Goal: Feedback & Contribution: Submit feedback/report problem

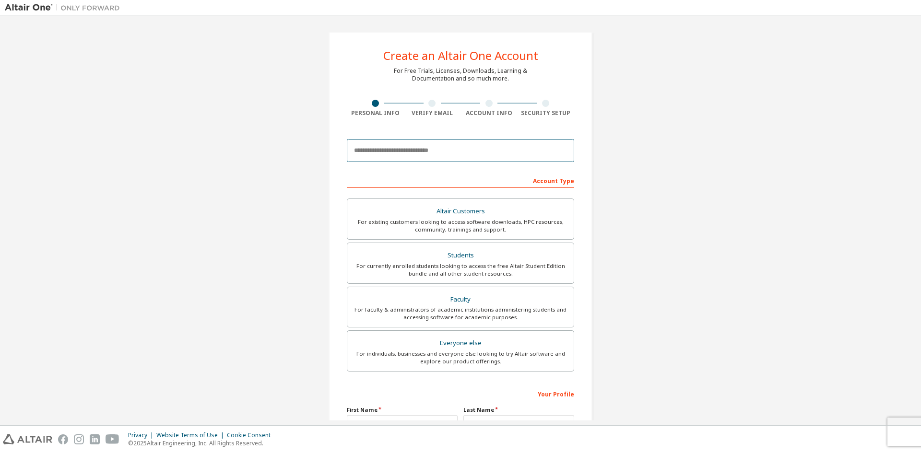
click at [412, 152] on input "email" at bounding box center [460, 150] width 227 height 23
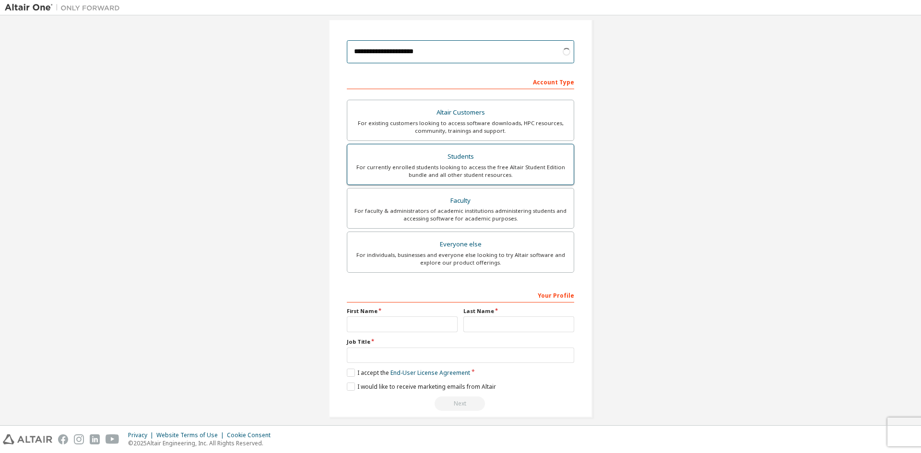
scroll to position [107, 0]
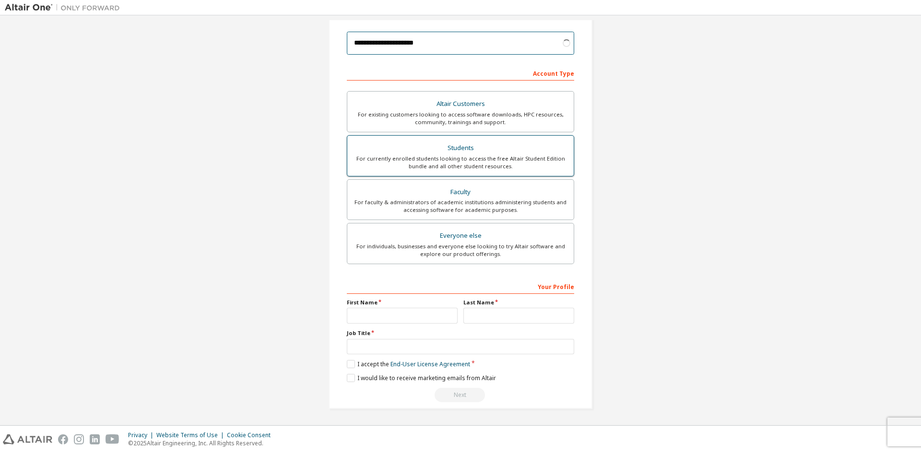
type input "**********"
click at [465, 155] on div "For currently enrolled students looking to access the free Altair Student Editi…" at bounding box center [460, 162] width 215 height 15
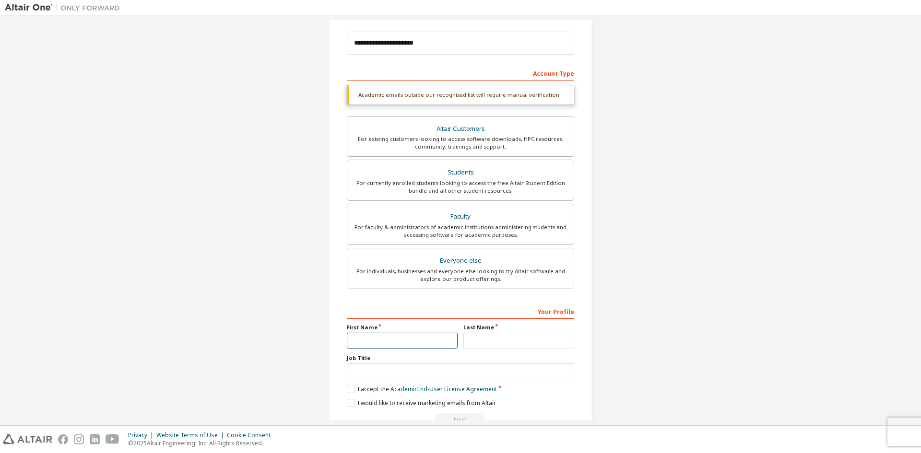
click at [403, 342] on input "text" at bounding box center [402, 341] width 111 height 16
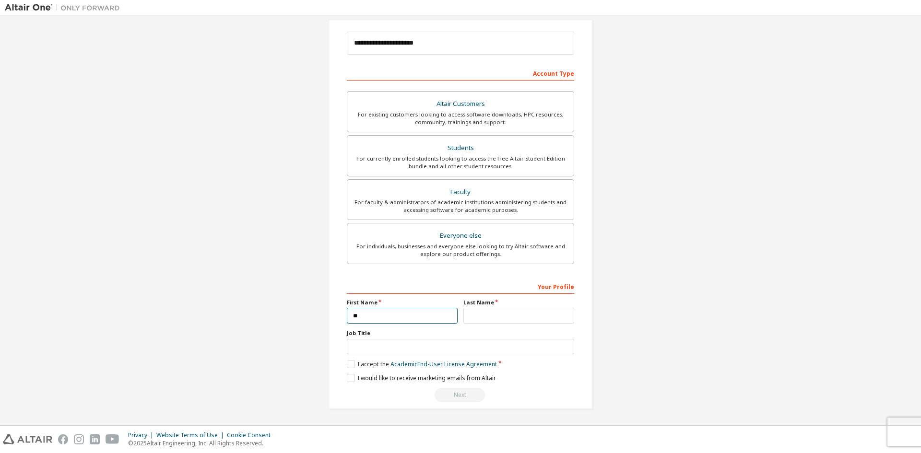
type input "*"
click at [486, 315] on input "text" at bounding box center [518, 316] width 111 height 16
click at [367, 349] on input "text" at bounding box center [460, 347] width 227 height 16
click at [351, 366] on label "I accept the Academic End-User License Agreement" at bounding box center [422, 364] width 150 height 8
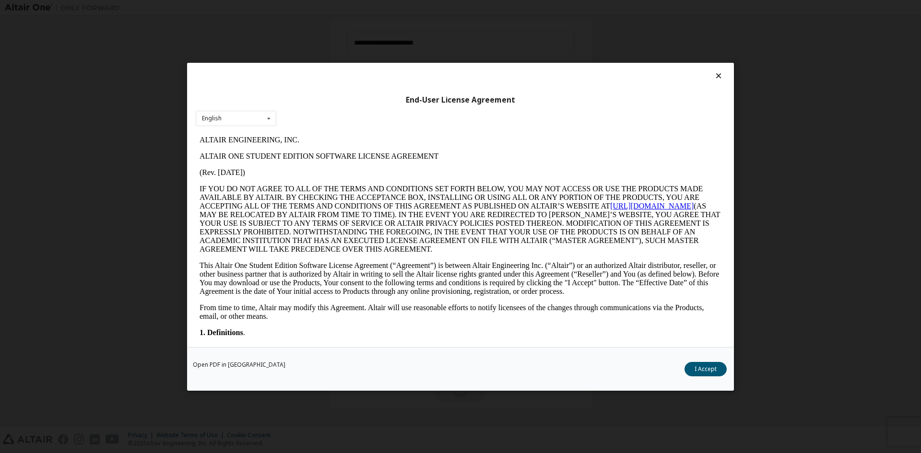
scroll to position [0, 0]
click at [719, 74] on icon at bounding box center [719, 75] width 10 height 9
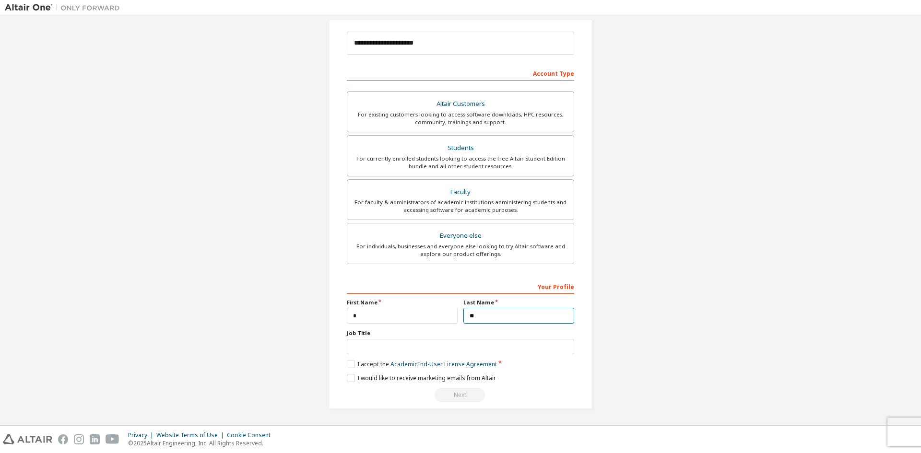
click at [493, 318] on input "**" at bounding box center [518, 316] width 111 height 16
type input "*"
click at [393, 318] on input "*" at bounding box center [402, 316] width 111 height 16
type input "**"
click at [471, 315] on input "text" at bounding box center [518, 316] width 111 height 16
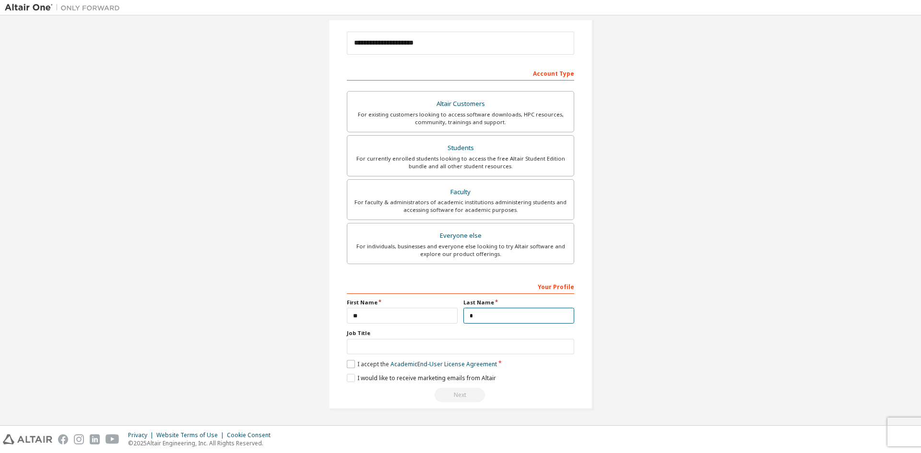
type input "*"
click at [351, 366] on label "I accept the Academic End-User License Agreement" at bounding box center [422, 364] width 150 height 8
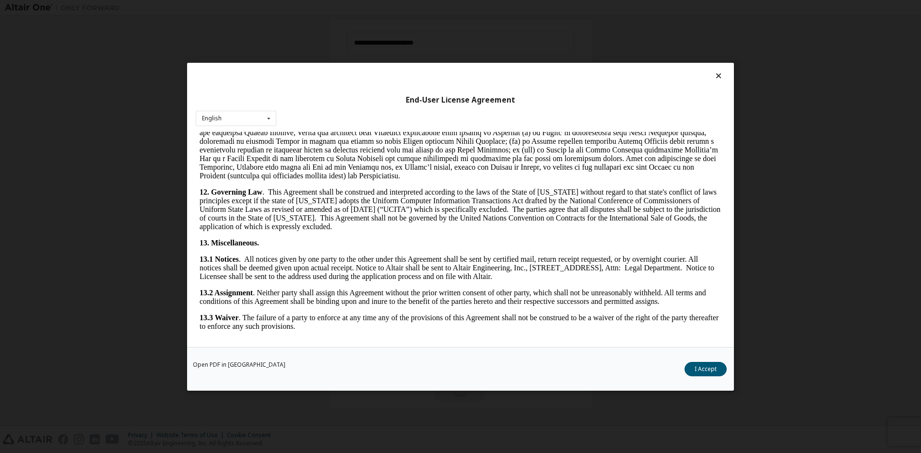
scroll to position [1439, 0]
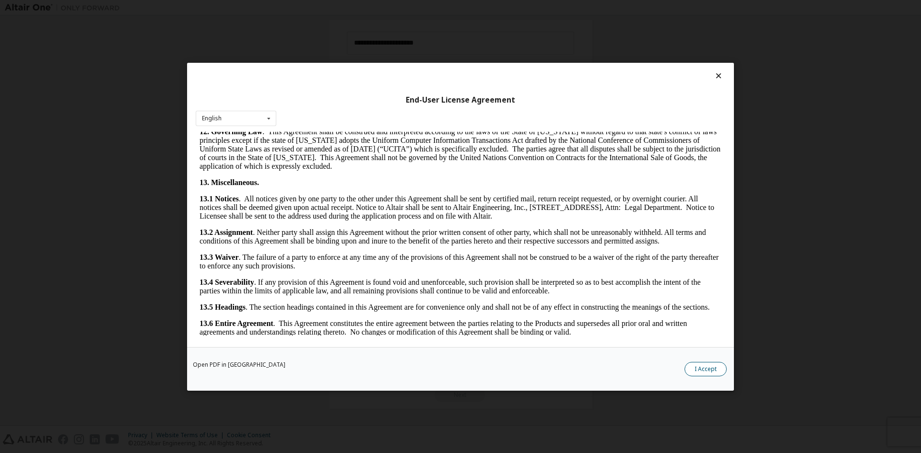
click at [706, 369] on button "I Accept" at bounding box center [705, 369] width 42 height 14
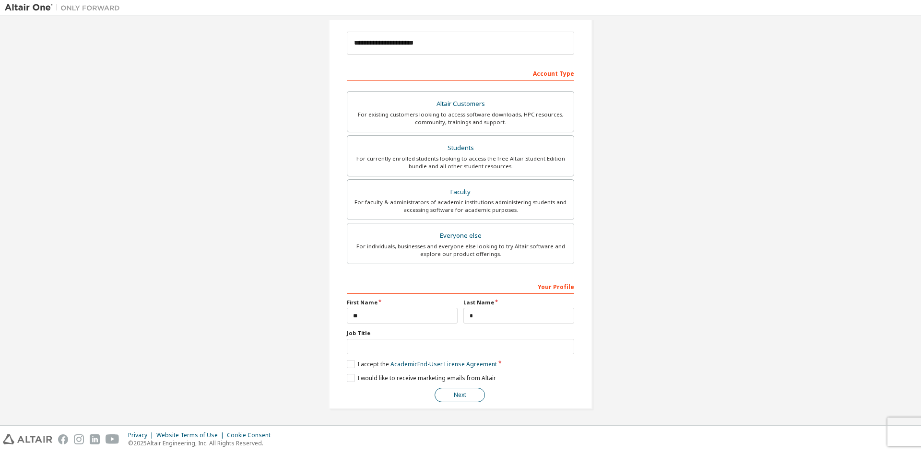
click at [454, 397] on button "Next" at bounding box center [460, 395] width 50 height 14
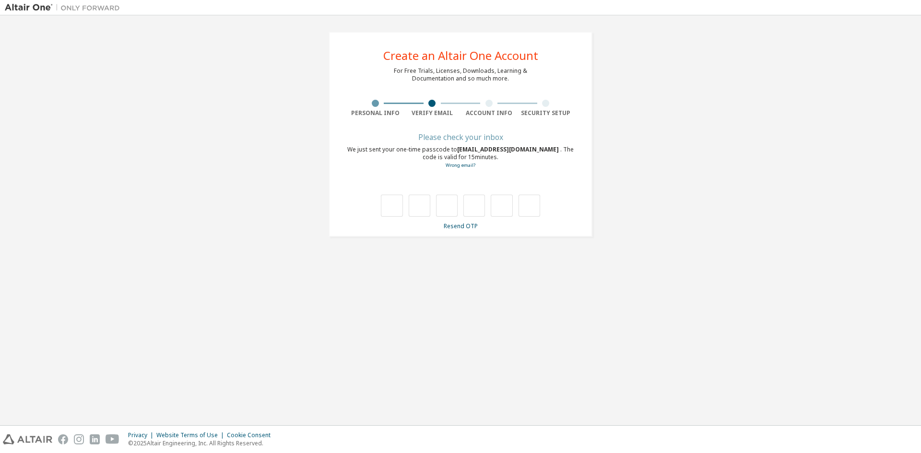
scroll to position [0, 0]
type input "*"
click at [422, 207] on input "*" at bounding box center [420, 206] width 22 height 22
type input "*"
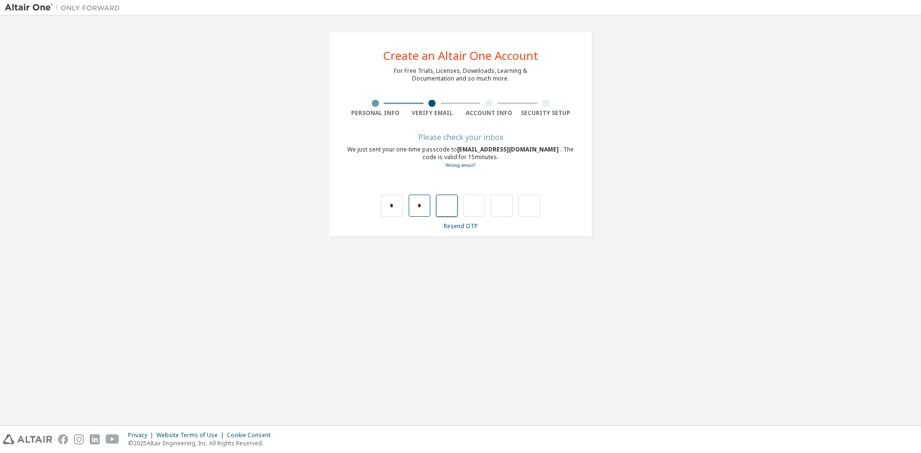
type input "*"
click at [478, 208] on input "*" at bounding box center [474, 206] width 22 height 22
type input "*"
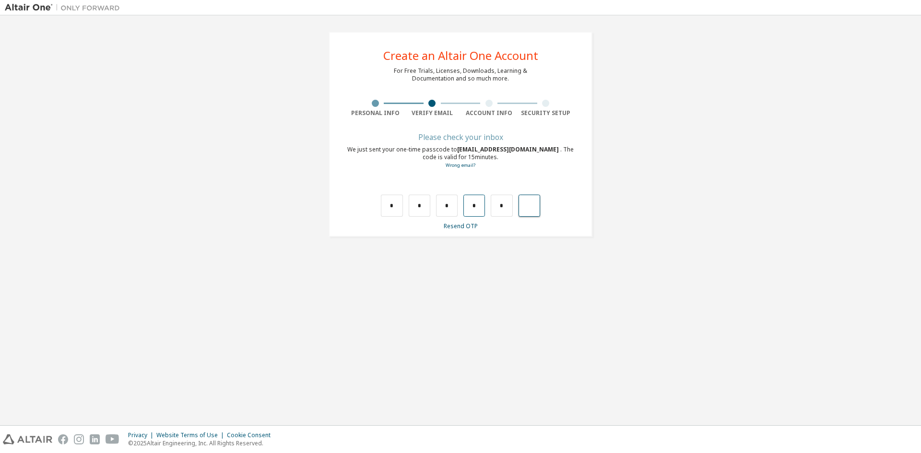
type input "*"
click at [516, 208] on div "*" at bounding box center [523, 206] width 22 height 22
click at [534, 200] on input "text" at bounding box center [530, 206] width 22 height 22
click at [393, 211] on input "text" at bounding box center [392, 206] width 22 height 22
type input "*"
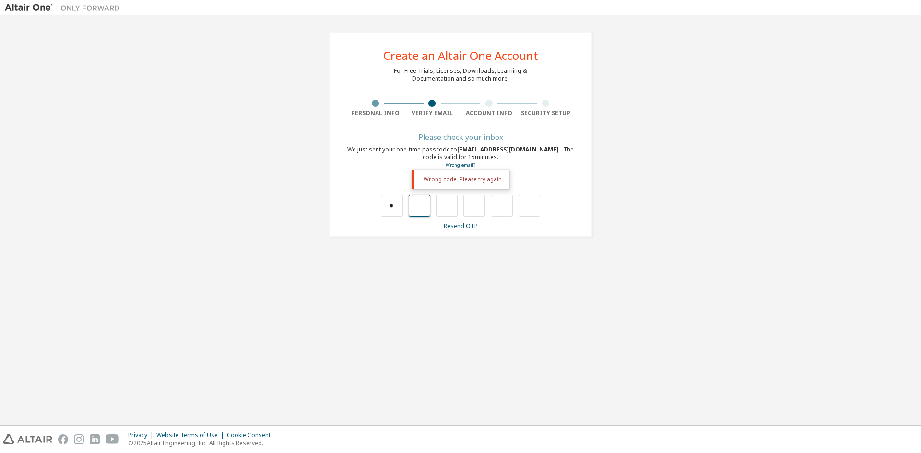
type input "*"
click at [424, 210] on input "*" at bounding box center [420, 206] width 22 height 22
type input "*"
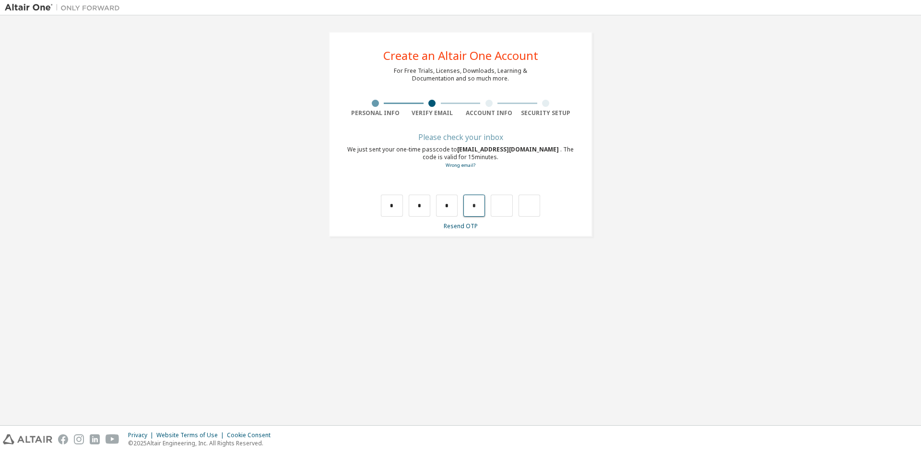
click at [477, 207] on input "*" at bounding box center [474, 206] width 22 height 22
type input "*"
click at [502, 210] on input "*" at bounding box center [502, 206] width 22 height 22
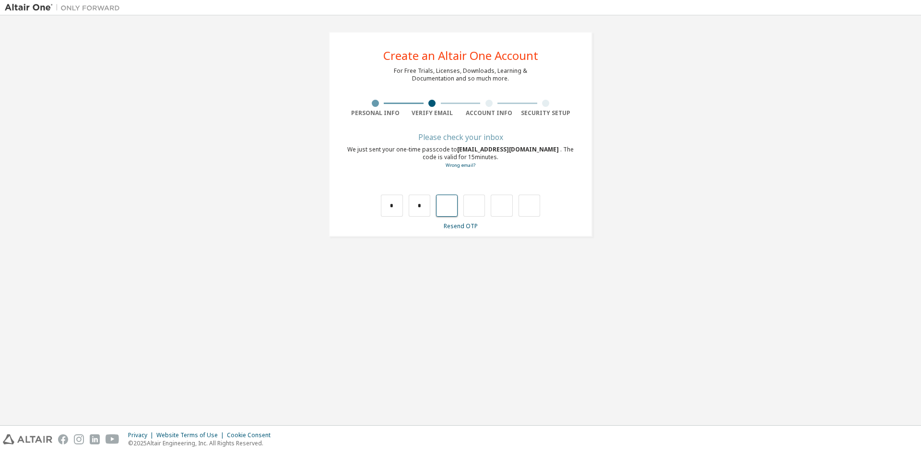
type input "*"
click at [453, 207] on input "*" at bounding box center [447, 206] width 22 height 22
type input "*"
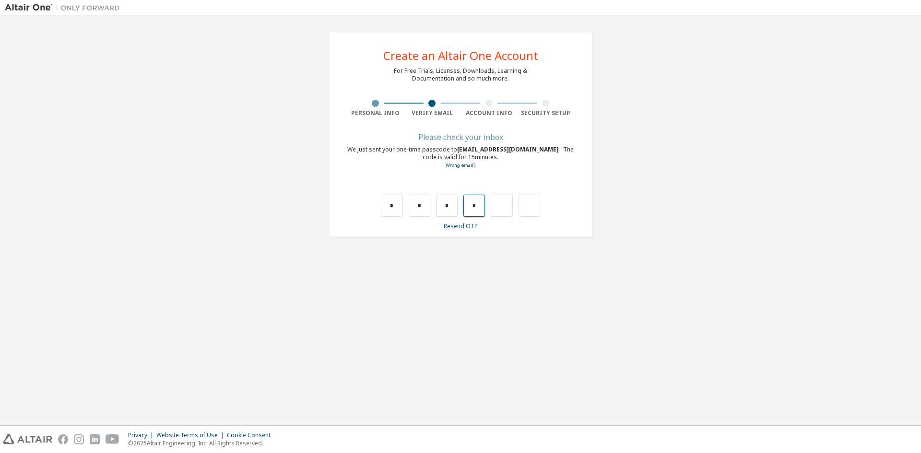
click at [480, 207] on input "*" at bounding box center [474, 206] width 22 height 22
type input "*"
click at [528, 206] on input "text" at bounding box center [530, 206] width 22 height 22
type input "*"
click at [498, 212] on div at bounding box center [496, 206] width 22 height 22
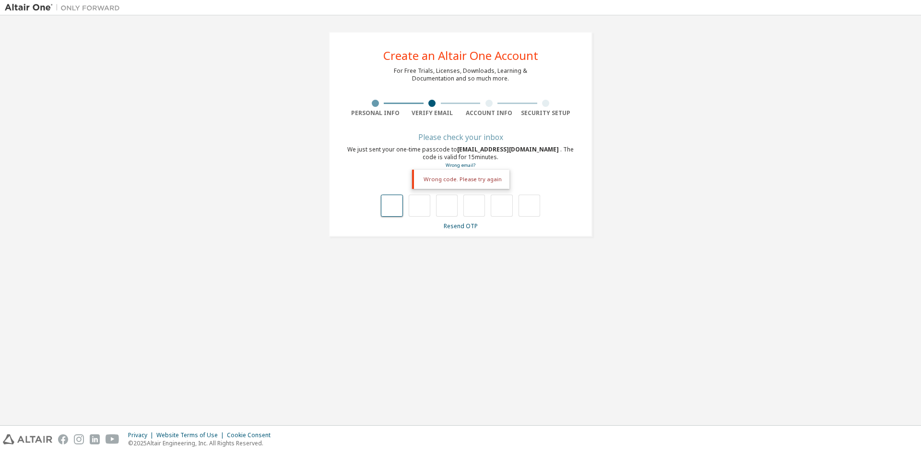
click at [399, 209] on input "text" at bounding box center [392, 206] width 22 height 22
type input "*"
click at [424, 205] on input "*" at bounding box center [420, 206] width 22 height 22
type input "*"
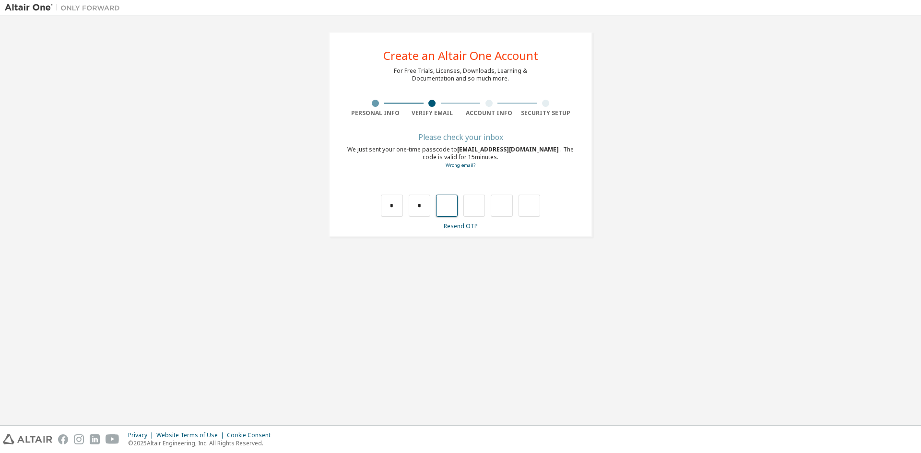
click at [438, 208] on input "text" at bounding box center [447, 206] width 22 height 22
type input "*"
click at [474, 211] on input "*" at bounding box center [474, 206] width 22 height 22
click at [478, 209] on input "*" at bounding box center [474, 206] width 22 height 22
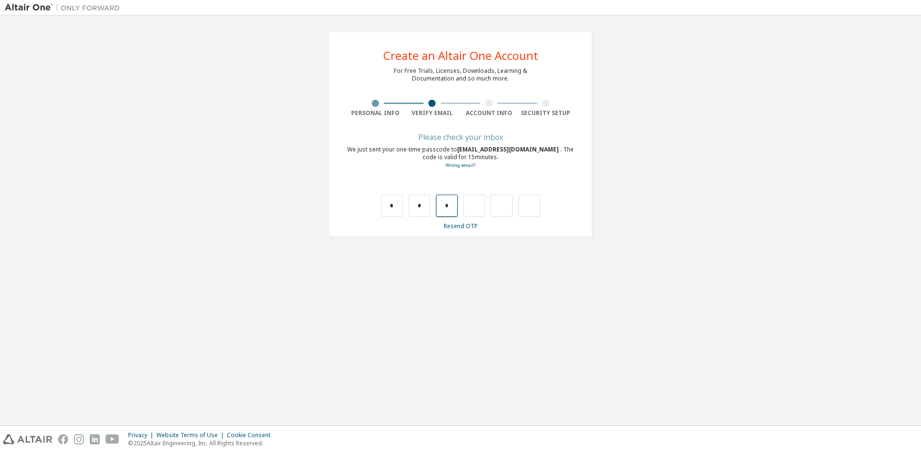
type input "*"
click at [534, 206] on div "*" at bounding box center [523, 206] width 22 height 22
click at [395, 210] on input "text" at bounding box center [392, 206] width 22 height 22
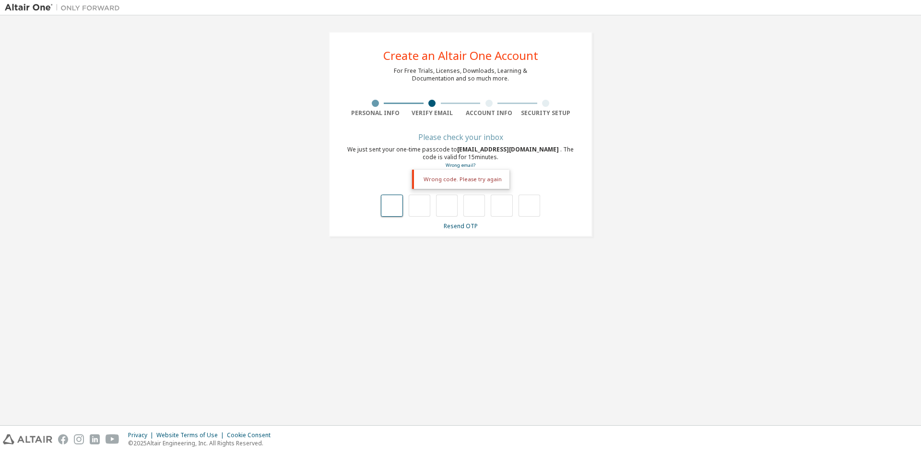
type input "*"
click at [425, 201] on input "*" at bounding box center [420, 206] width 22 height 22
type input "*"
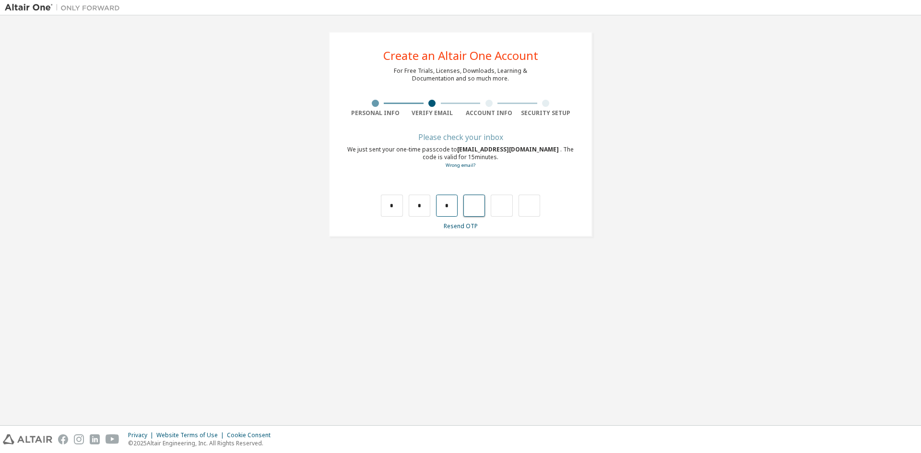
type input "*"
click at [475, 209] on input "*" at bounding box center [474, 206] width 22 height 22
type input "*"
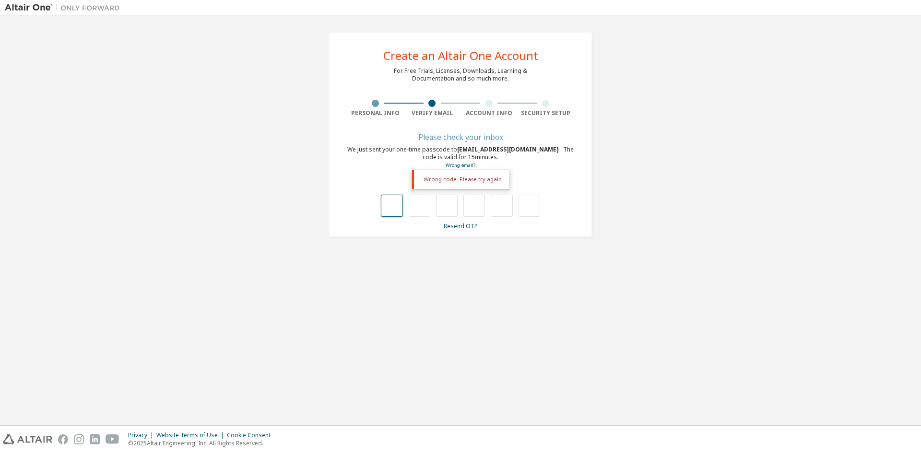
click at [398, 205] on input "text" at bounding box center [392, 206] width 22 height 22
type input "*"
click at [429, 209] on input "*" at bounding box center [420, 206] width 22 height 22
type input "*"
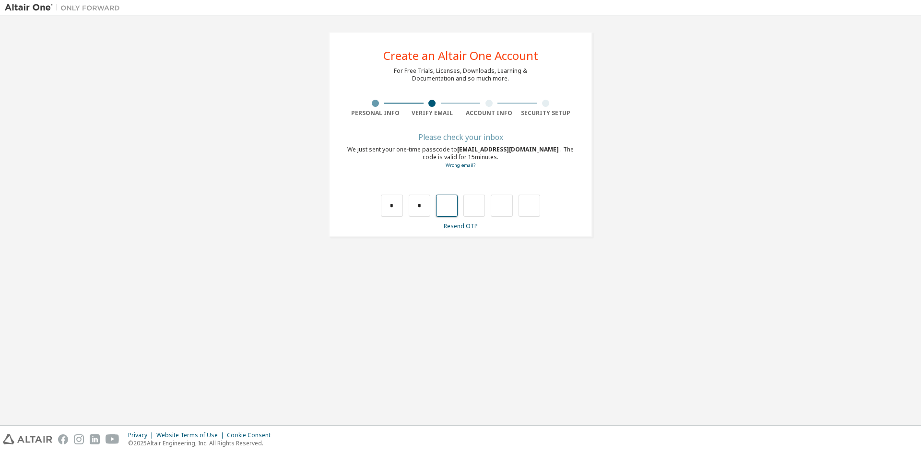
type input "*"
click at [476, 205] on input "*" at bounding box center [474, 206] width 22 height 22
type input "*"
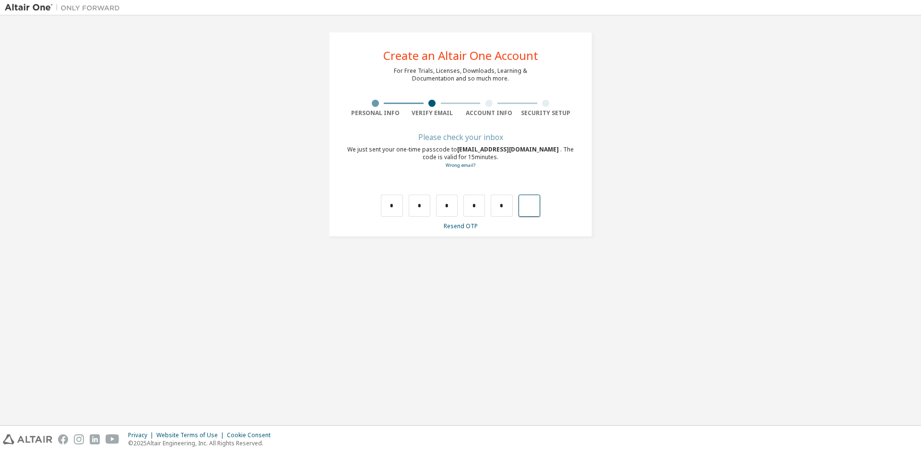
type input "*"
click at [400, 214] on input "text" at bounding box center [392, 206] width 22 height 22
type input "*"
click at [425, 206] on input "*" at bounding box center [420, 206] width 22 height 22
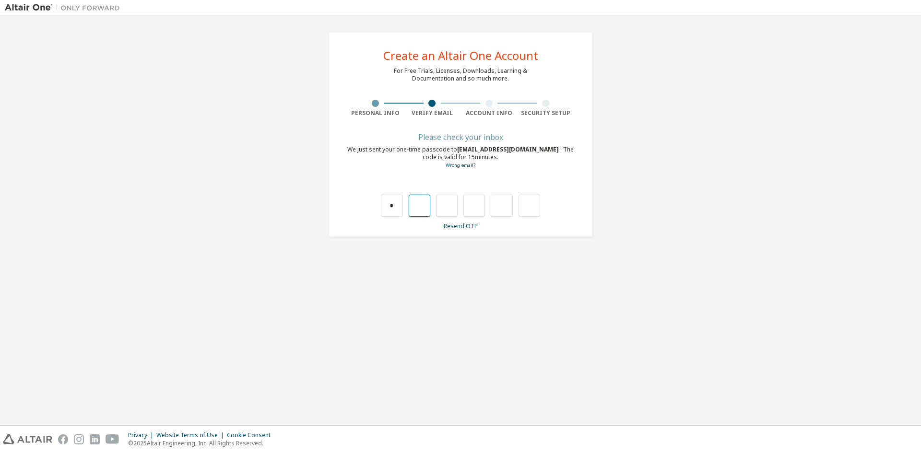
type input "*"
click at [471, 205] on input "*" at bounding box center [474, 206] width 22 height 22
click at [476, 205] on input "*" at bounding box center [474, 206] width 22 height 22
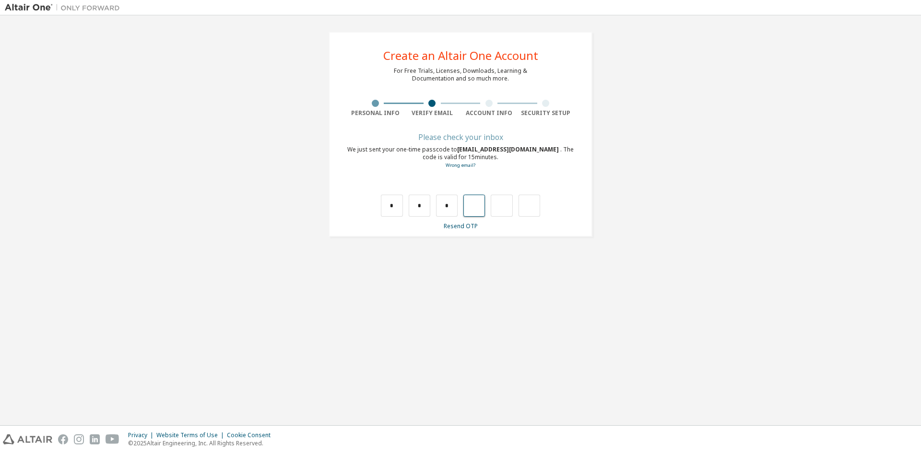
type input "*"
click at [501, 203] on input "text" at bounding box center [502, 206] width 22 height 22
type input "*"
click at [394, 208] on input "text" at bounding box center [392, 206] width 22 height 22
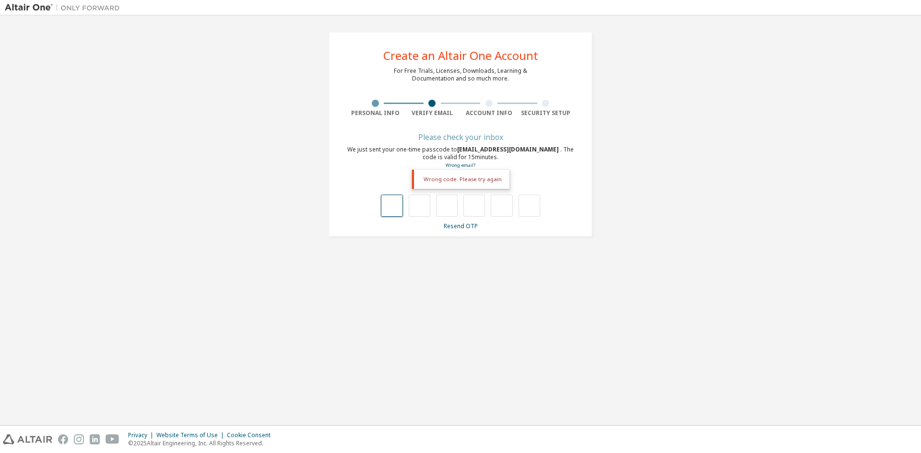
type input "*"
click at [421, 206] on input "*" at bounding box center [420, 206] width 22 height 22
type input "*"
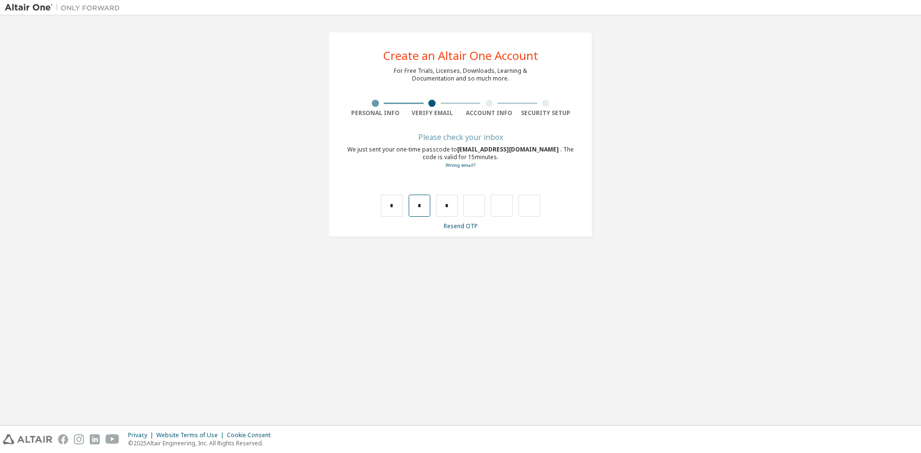
type input "*"
click at [475, 206] on input "*" at bounding box center [474, 206] width 22 height 22
type input "*"
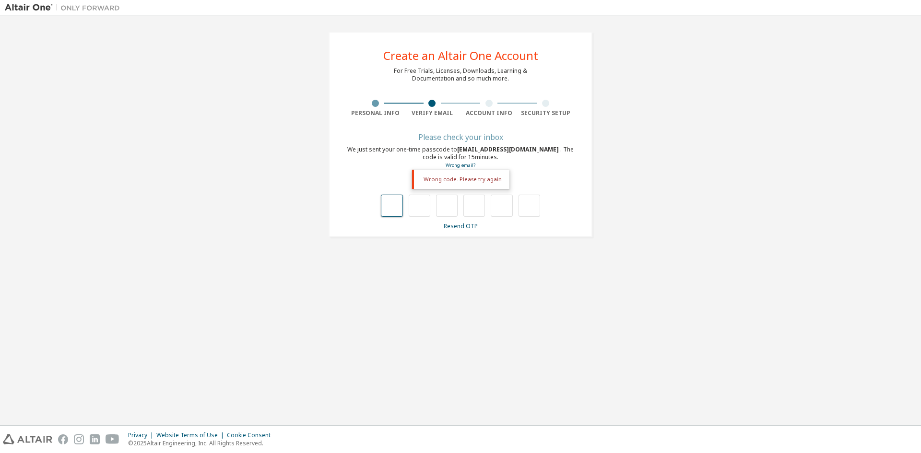
click at [398, 210] on input "text" at bounding box center [392, 206] width 22 height 22
type input "*"
click at [421, 205] on input "*" at bounding box center [420, 206] width 22 height 22
type input "*"
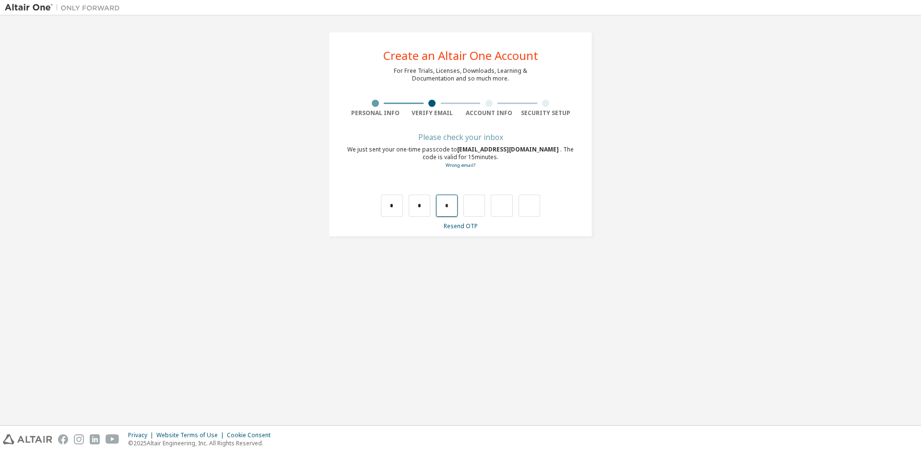
click at [456, 211] on input "*" at bounding box center [447, 206] width 22 height 22
type input "*"
click at [475, 208] on input "*" at bounding box center [474, 206] width 22 height 22
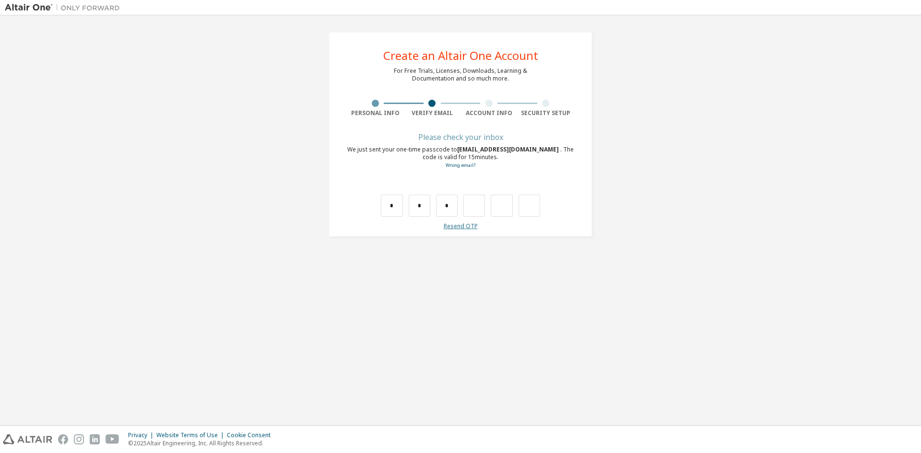
type input "*"
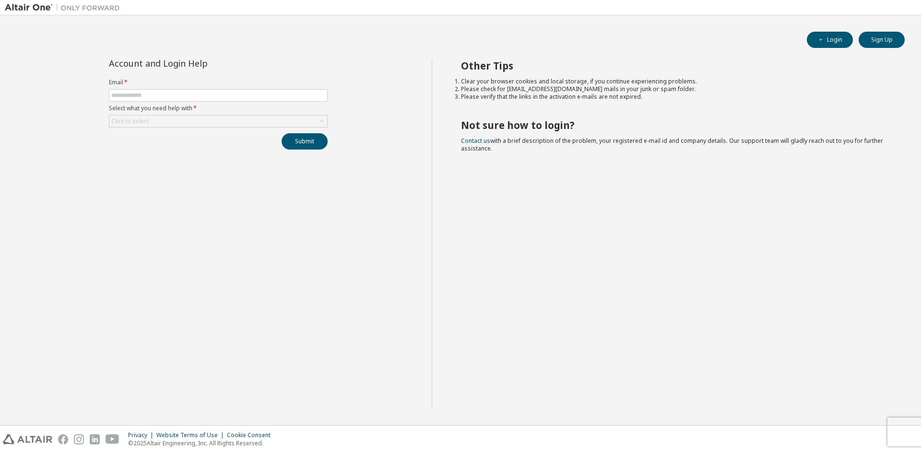
click at [180, 88] on form "Email * Select what you need help with * Click to select" at bounding box center [218, 103] width 219 height 49
click at [178, 92] on input "text" at bounding box center [218, 96] width 214 height 8
click at [177, 119] on div "Click to select" at bounding box center [218, 122] width 218 height 12
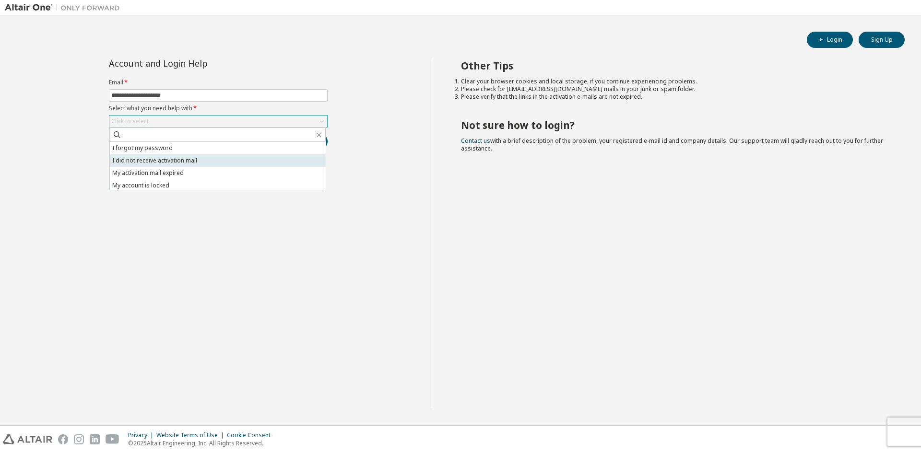
click at [190, 162] on li "I did not receive activation mail" at bounding box center [218, 160] width 216 height 12
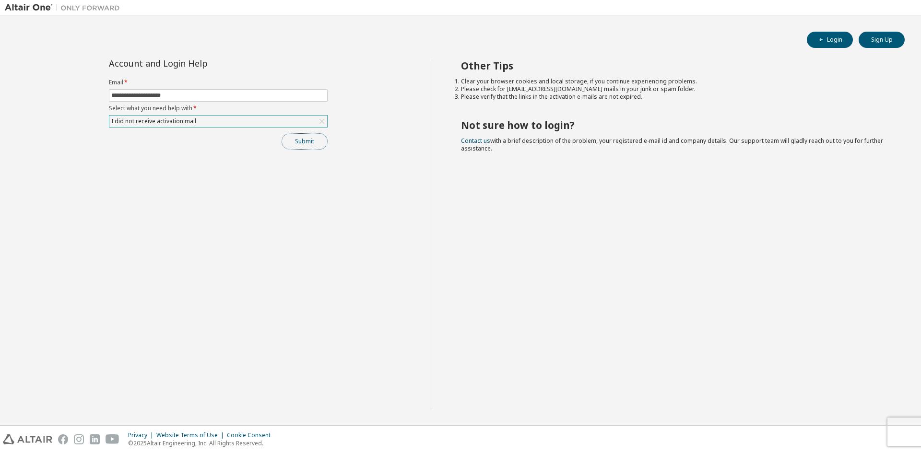
click at [310, 144] on button "Submit" at bounding box center [305, 141] width 46 height 16
click at [303, 142] on button "Submit" at bounding box center [305, 141] width 46 height 16
click at [313, 146] on button "Submit" at bounding box center [305, 141] width 46 height 16
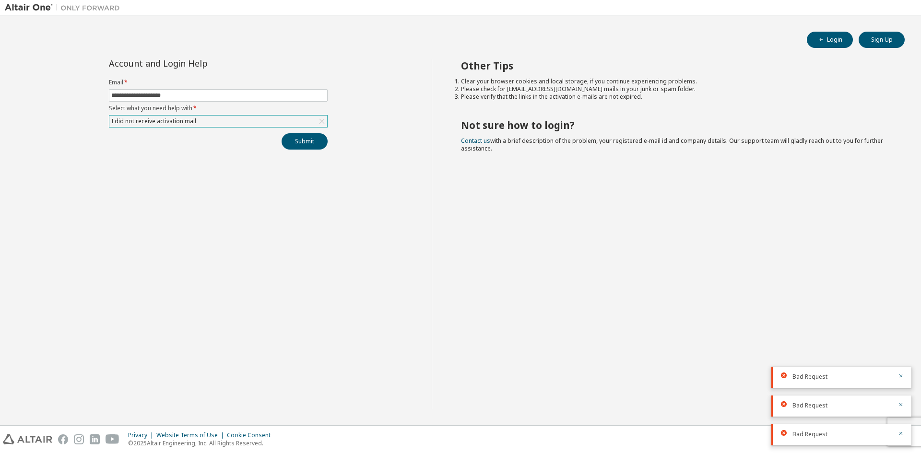
click at [319, 118] on icon at bounding box center [322, 122] width 10 height 10
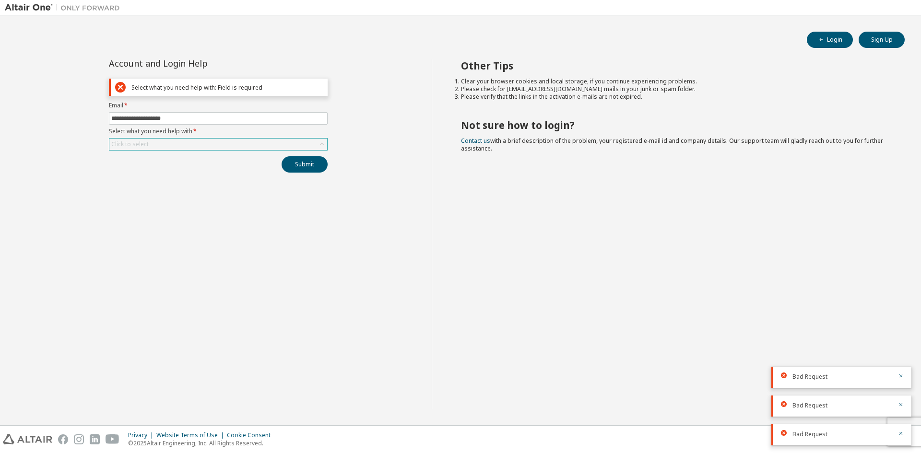
click at [230, 127] on form "**********" at bounding box center [218, 126] width 219 height 49
click at [193, 149] on div "Click to select" at bounding box center [218, 145] width 218 height 12
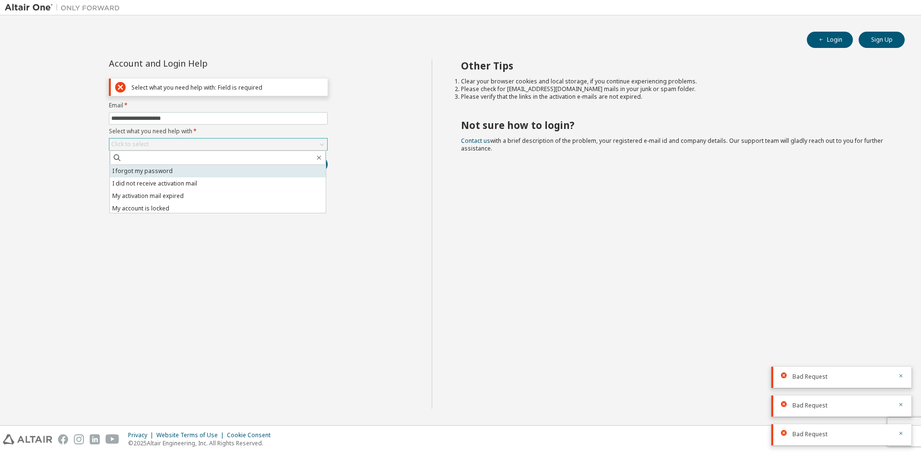
click at [182, 167] on li "I forgot my password" at bounding box center [218, 171] width 216 height 12
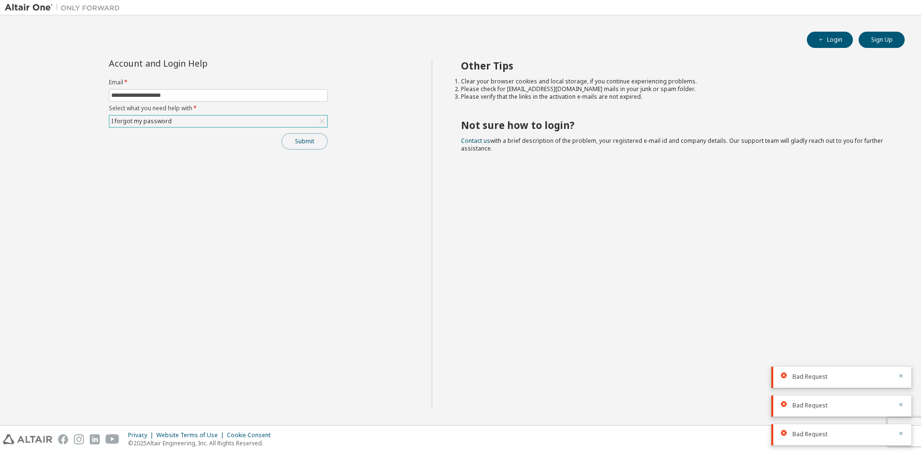
click at [307, 140] on button "Submit" at bounding box center [305, 141] width 46 height 16
click at [200, 162] on div "**********" at bounding box center [218, 234] width 427 height 350
click at [146, 95] on input "**********" at bounding box center [218, 96] width 214 height 8
click at [207, 96] on input "**********" at bounding box center [218, 96] width 214 height 8
type input "**********"
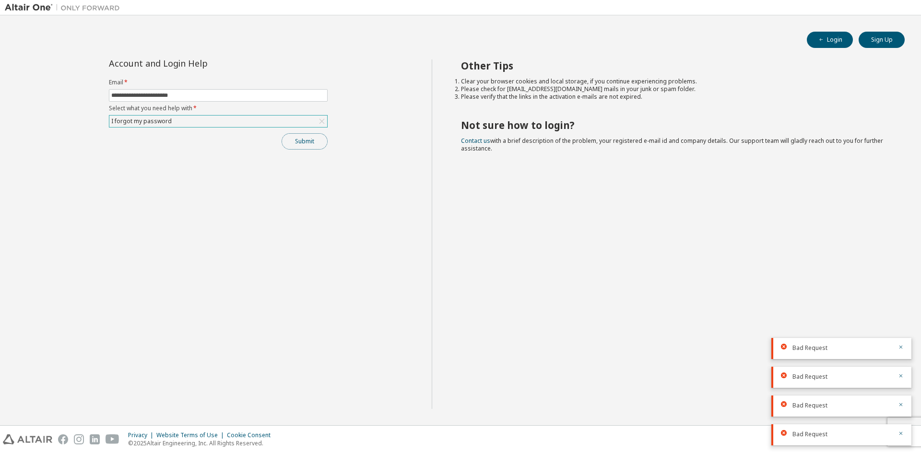
click at [294, 142] on button "Submit" at bounding box center [305, 141] width 46 height 16
click at [312, 138] on button "Submit" at bounding box center [305, 141] width 46 height 16
click at [309, 139] on button "Submit" at bounding box center [305, 141] width 46 height 16
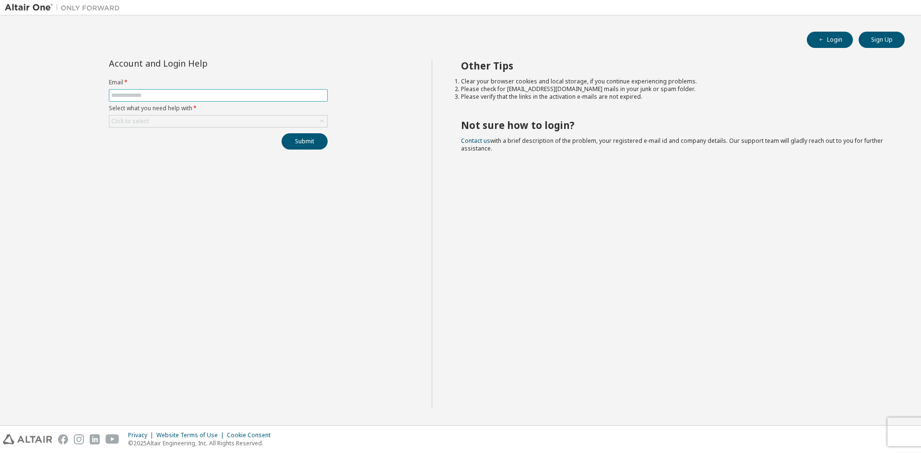
click at [285, 90] on span at bounding box center [218, 95] width 219 height 12
click at [277, 94] on input "text" at bounding box center [218, 96] width 214 height 8
click at [144, 95] on input "**********" at bounding box center [218, 96] width 214 height 8
type input "**********"
click at [198, 118] on div "Click to select" at bounding box center [218, 122] width 218 height 12
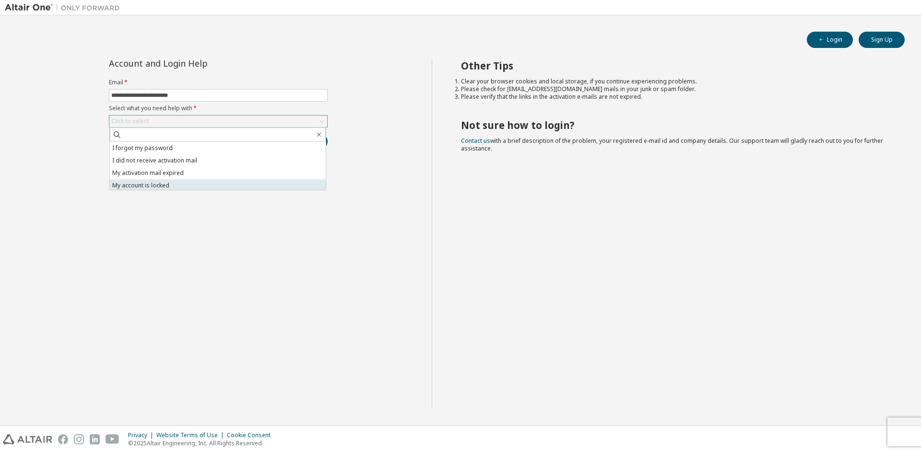
click at [152, 182] on li "My account is locked" at bounding box center [218, 185] width 216 height 12
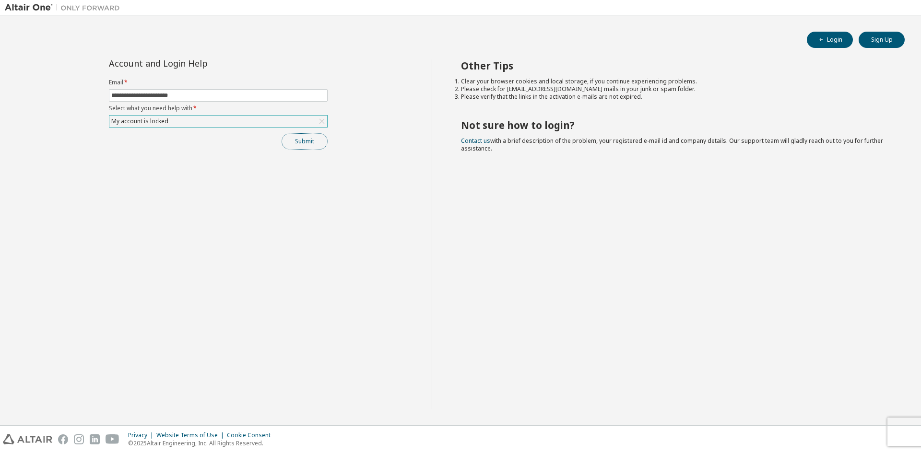
click at [319, 143] on button "Submit" at bounding box center [305, 141] width 46 height 16
